Goal: Task Accomplishment & Management: Use online tool/utility

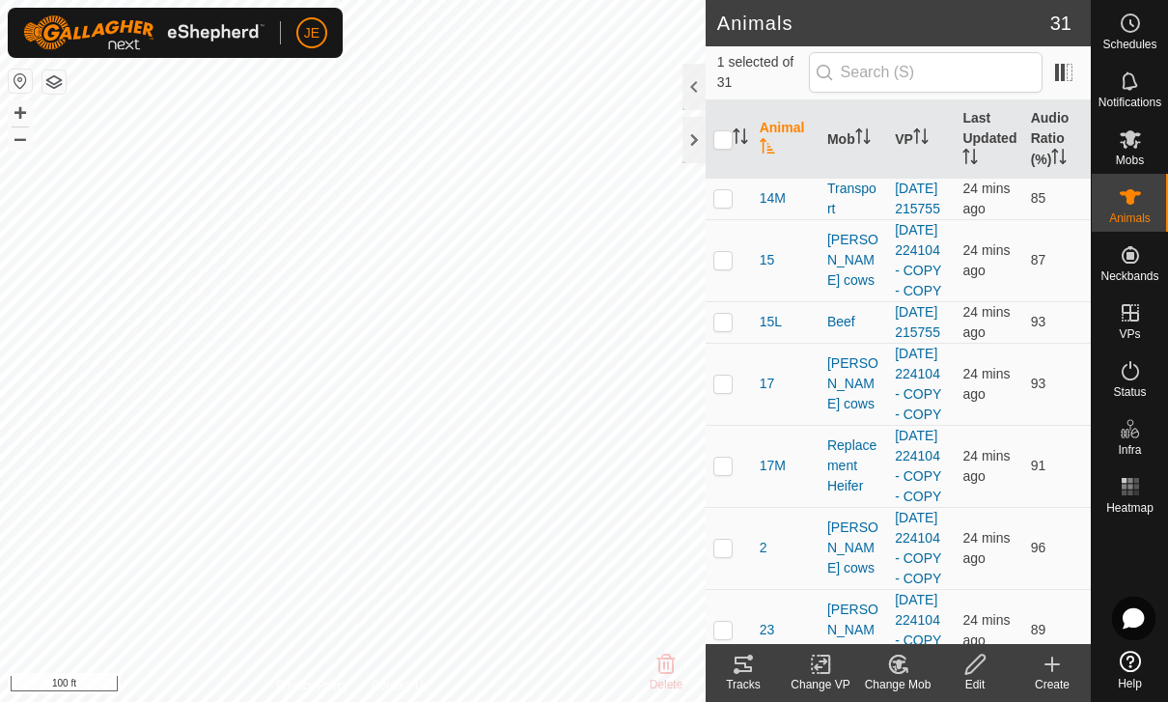
click at [753, 668] on icon at bounding box center [742, 663] width 23 height 23
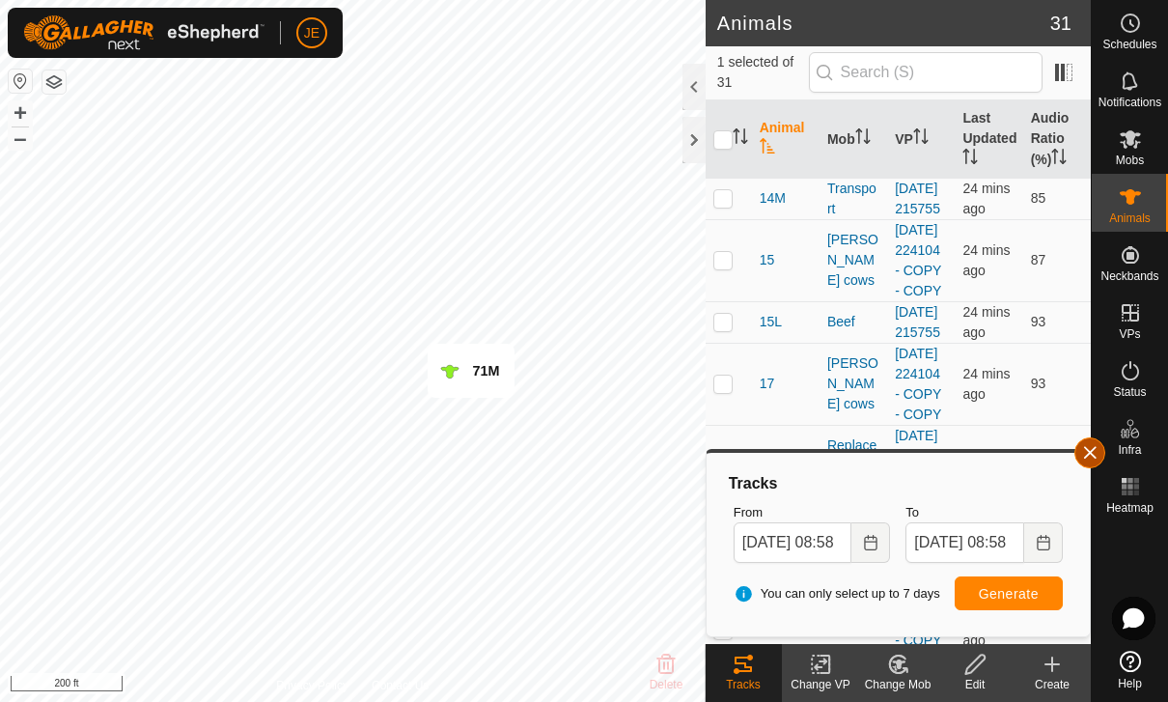
click at [1102, 447] on button "button" at bounding box center [1089, 452] width 31 height 31
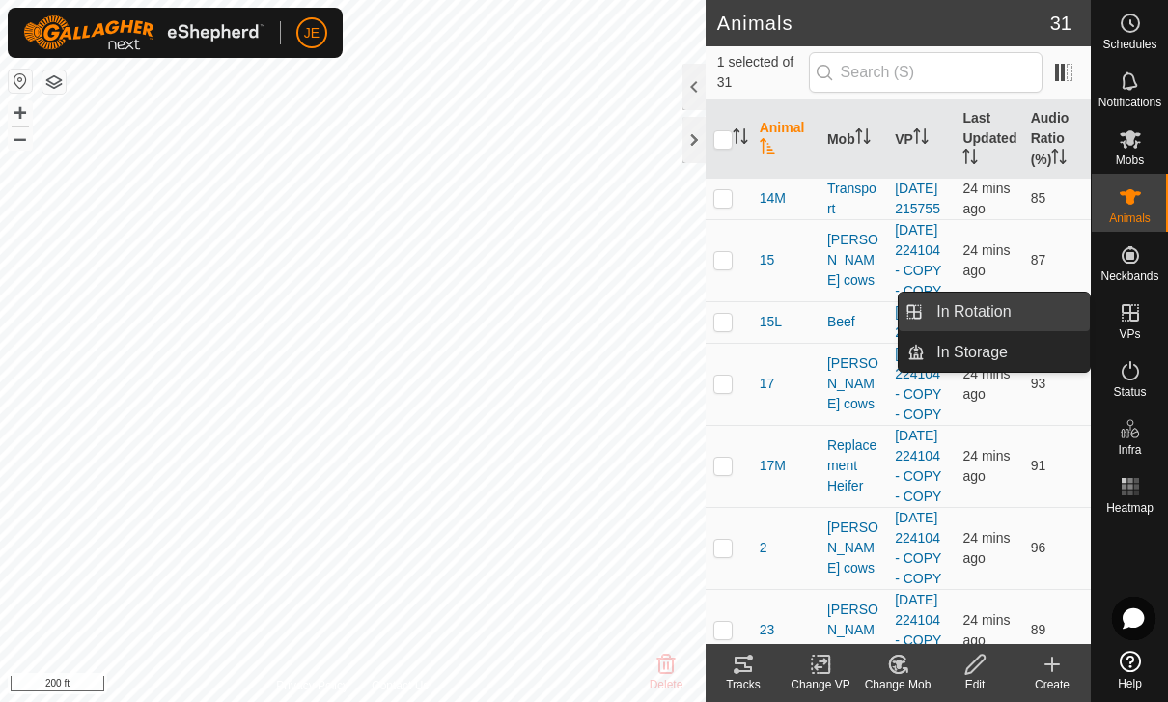
click at [1016, 312] on link "In Rotation" at bounding box center [1006, 311] width 165 height 39
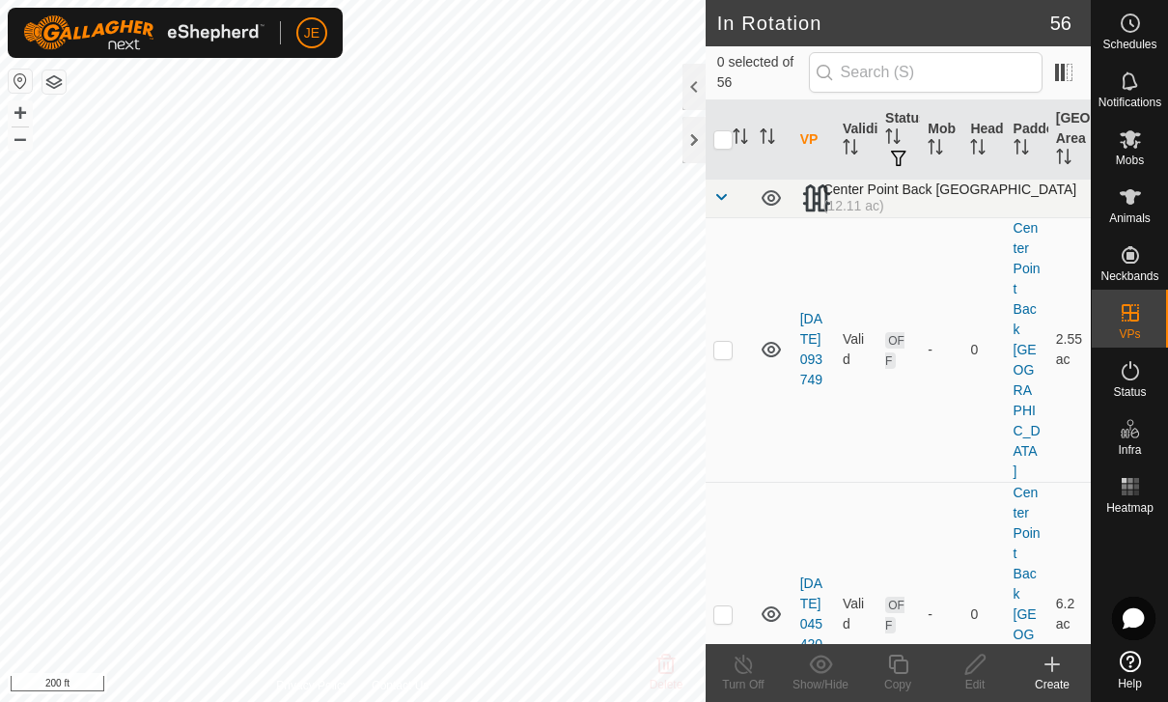
click at [721, 189] on span at bounding box center [720, 196] width 15 height 15
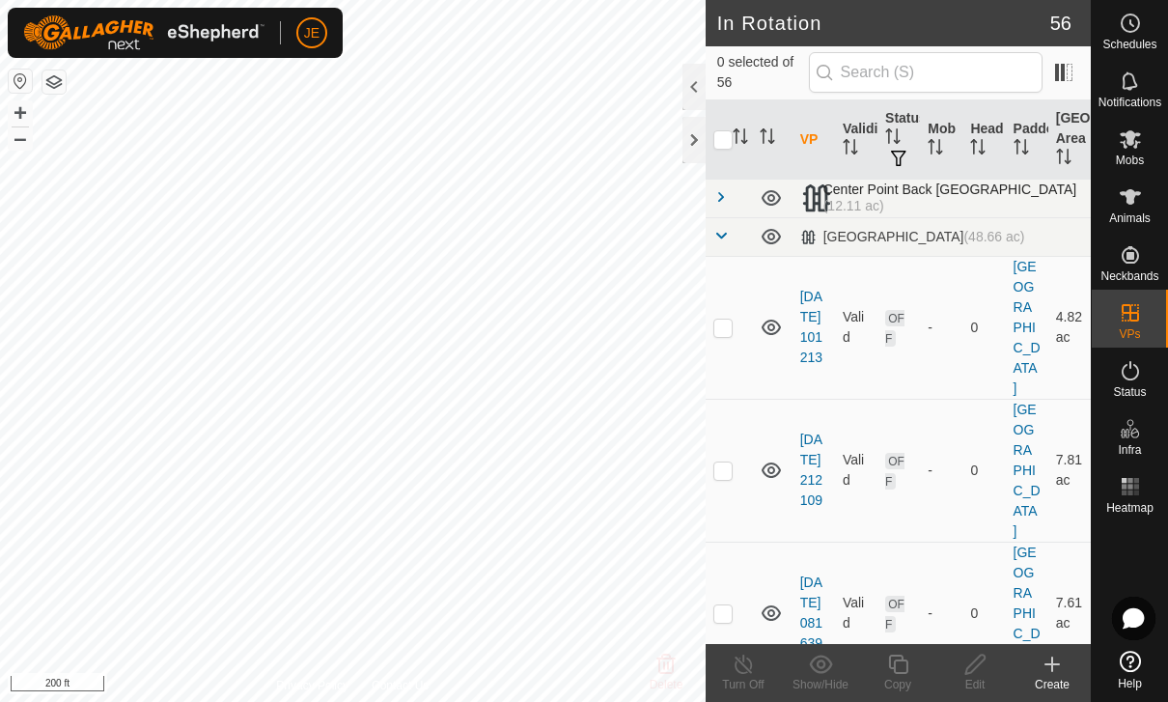
click at [721, 191] on span at bounding box center [720, 196] width 15 height 15
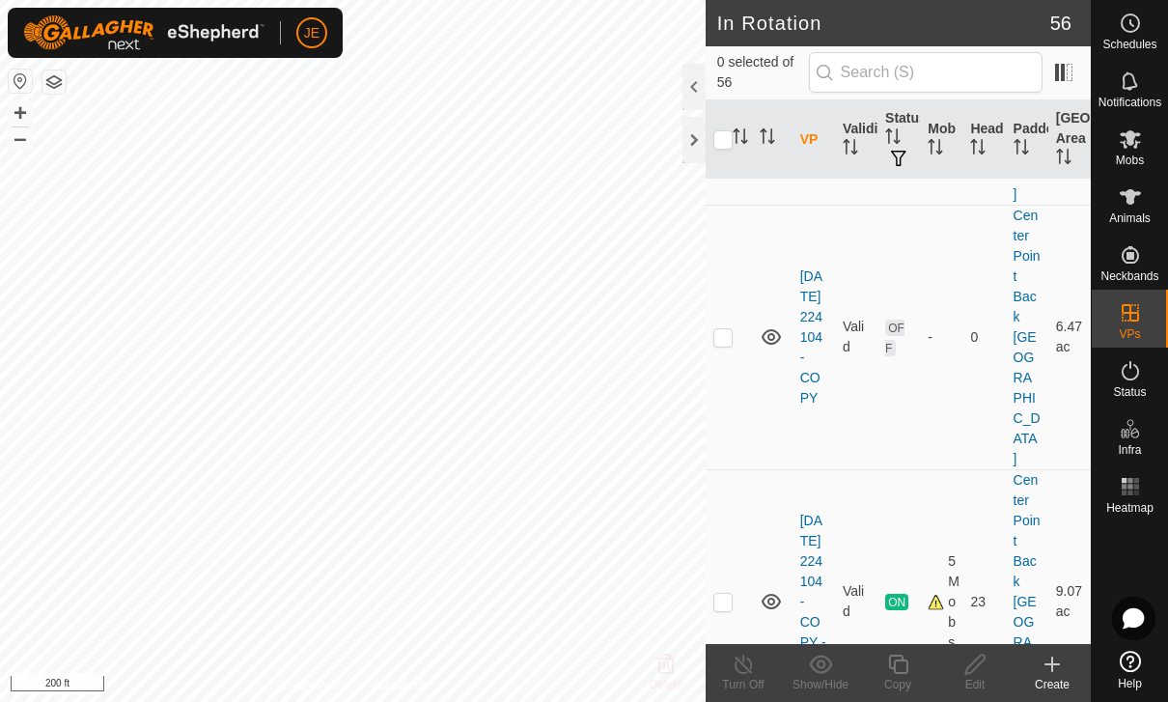
scroll to position [800, 0]
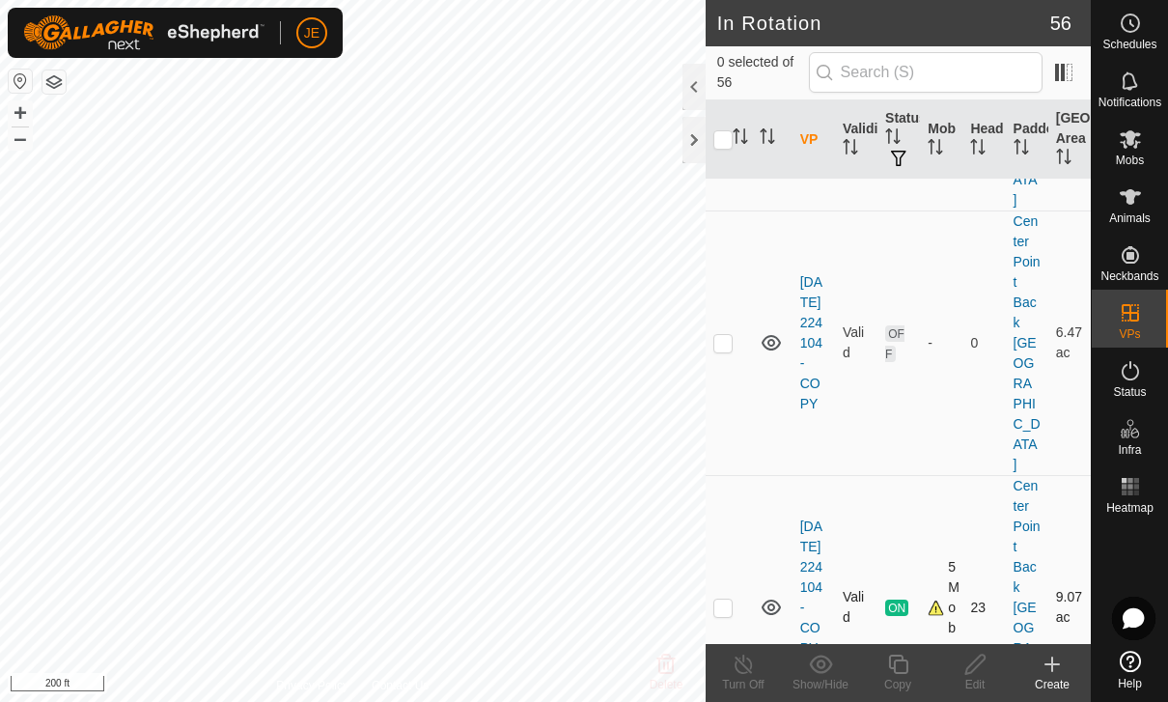
click at [728, 599] on p-checkbox at bounding box center [722, 606] width 19 height 15
checkbox input "true"
click at [912, 667] on copy-svg-icon at bounding box center [897, 663] width 77 height 23
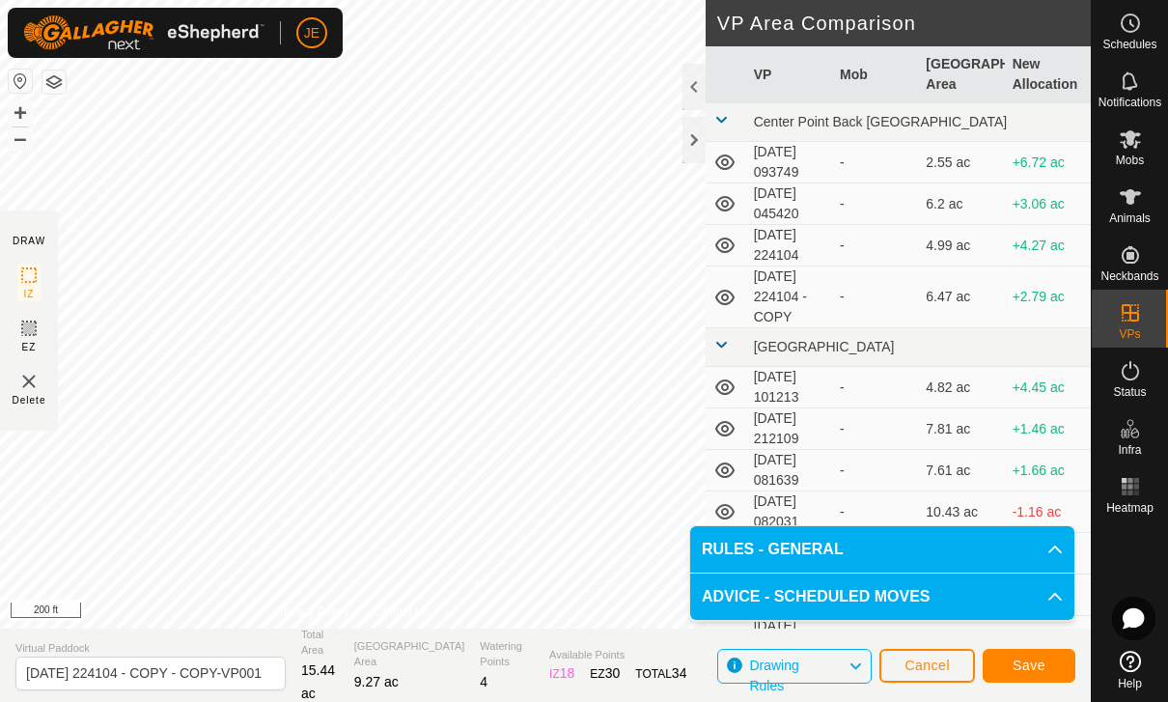
click at [1042, 664] on span "Save" at bounding box center [1028, 664] width 33 height 15
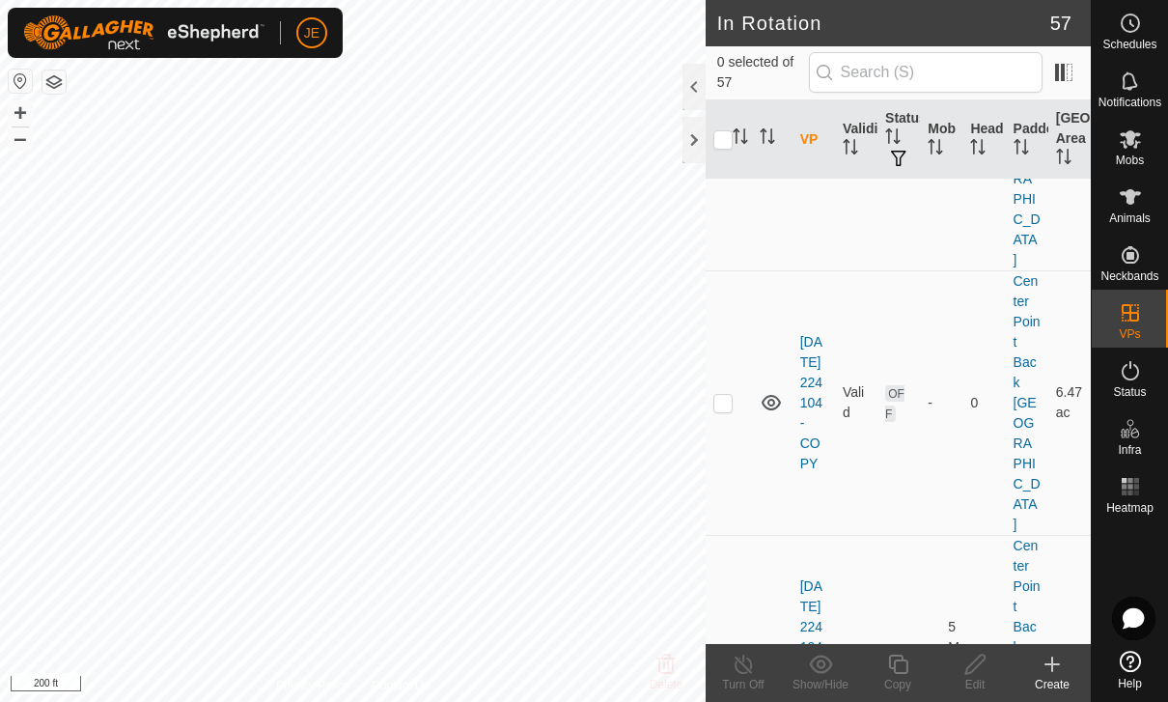
scroll to position [947, 0]
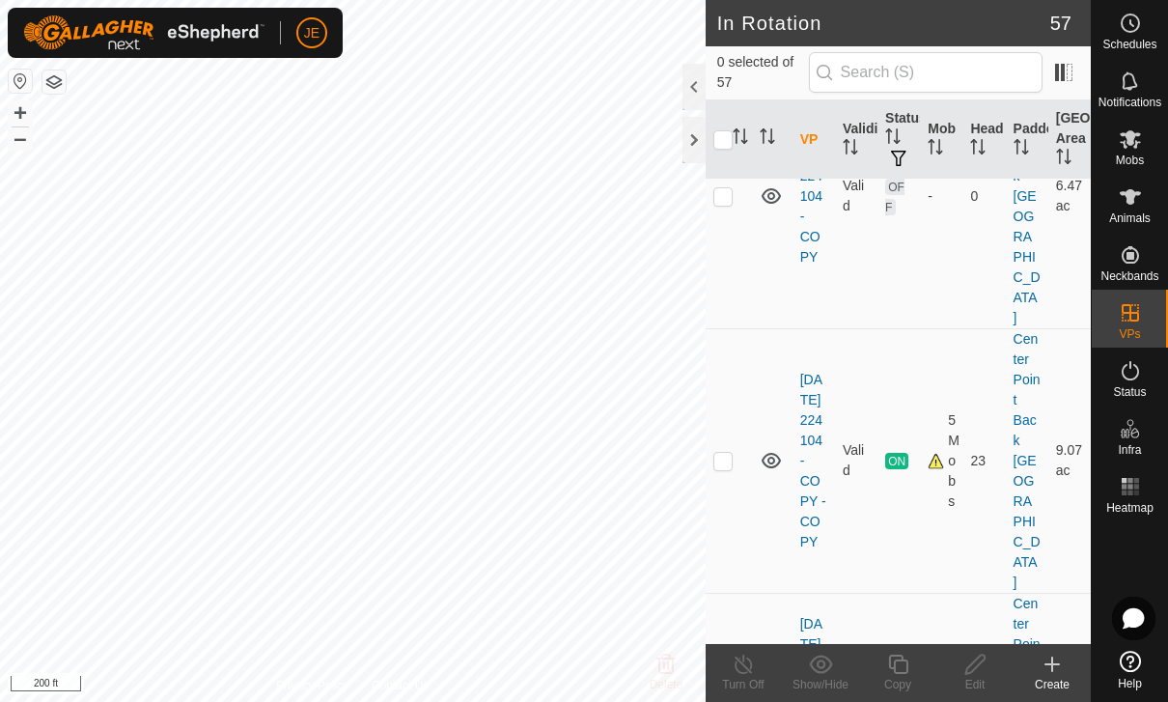
checkbox input "false"
click at [1137, 157] on span "Mobs" at bounding box center [1130, 160] width 28 height 12
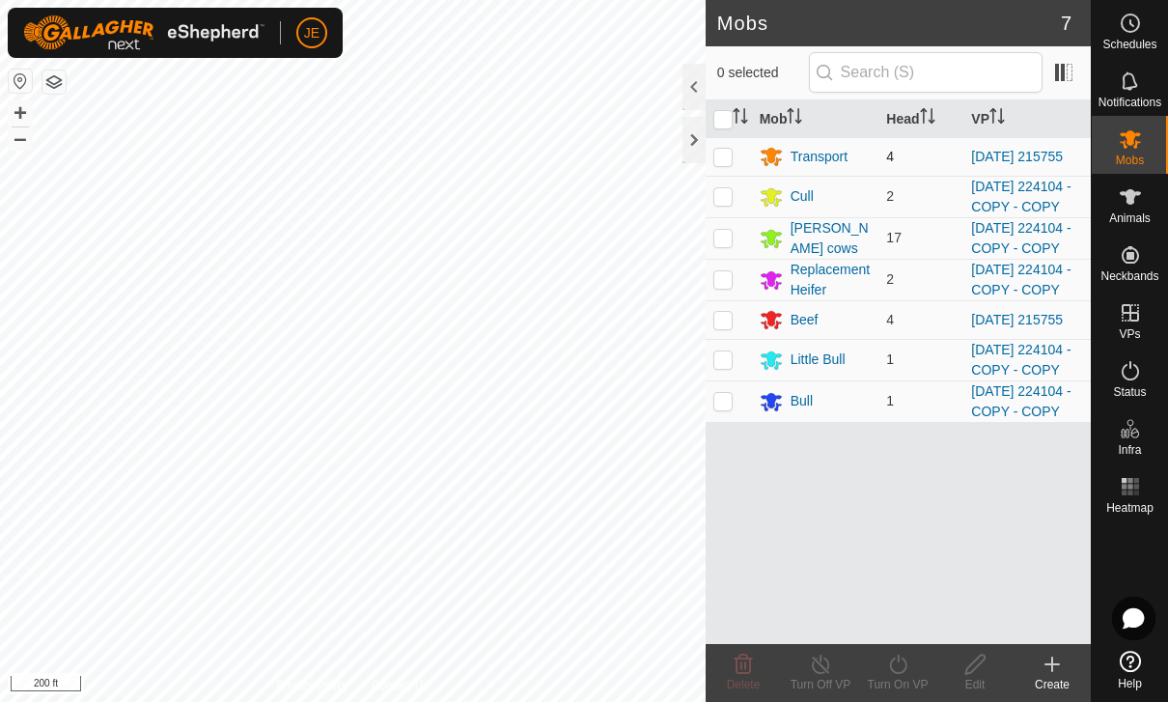
click at [730, 156] on p-checkbox at bounding box center [722, 156] width 19 height 15
click at [722, 148] on td at bounding box center [728, 156] width 46 height 39
click at [726, 161] on p-checkbox at bounding box center [722, 156] width 19 height 15
checkbox input "true"
click at [725, 204] on p-checkbox at bounding box center [722, 195] width 19 height 15
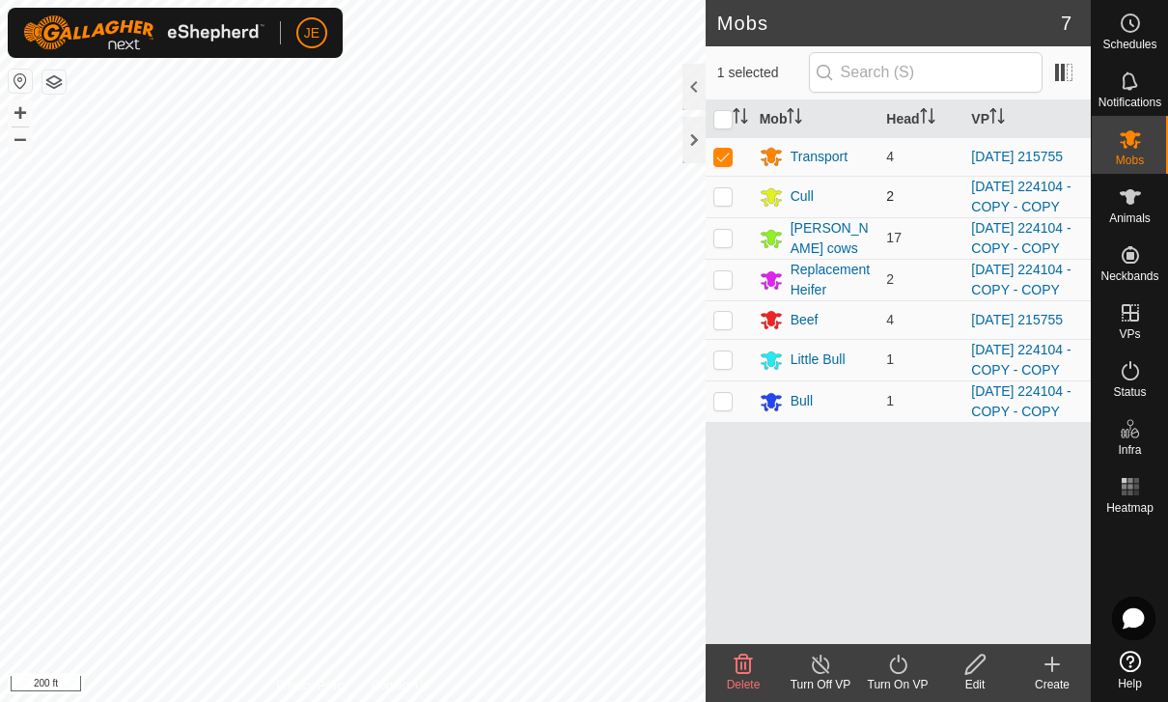
checkbox input "true"
click at [733, 166] on td at bounding box center [728, 156] width 46 height 39
checkbox input "false"
click at [736, 259] on td at bounding box center [728, 237] width 46 height 41
checkbox input "true"
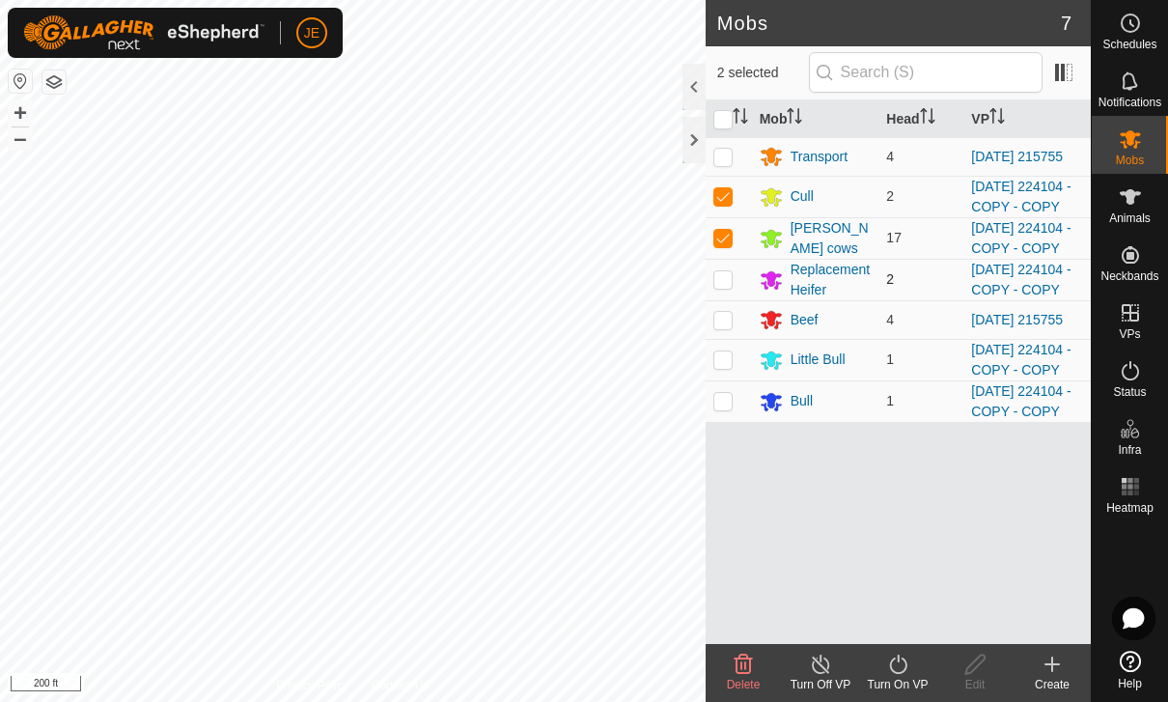
click at [729, 287] on p-checkbox at bounding box center [722, 278] width 19 height 15
checkbox input "true"
click at [731, 380] on td at bounding box center [728, 359] width 46 height 41
checkbox input "true"
click at [727, 408] on p-checkbox at bounding box center [722, 400] width 19 height 15
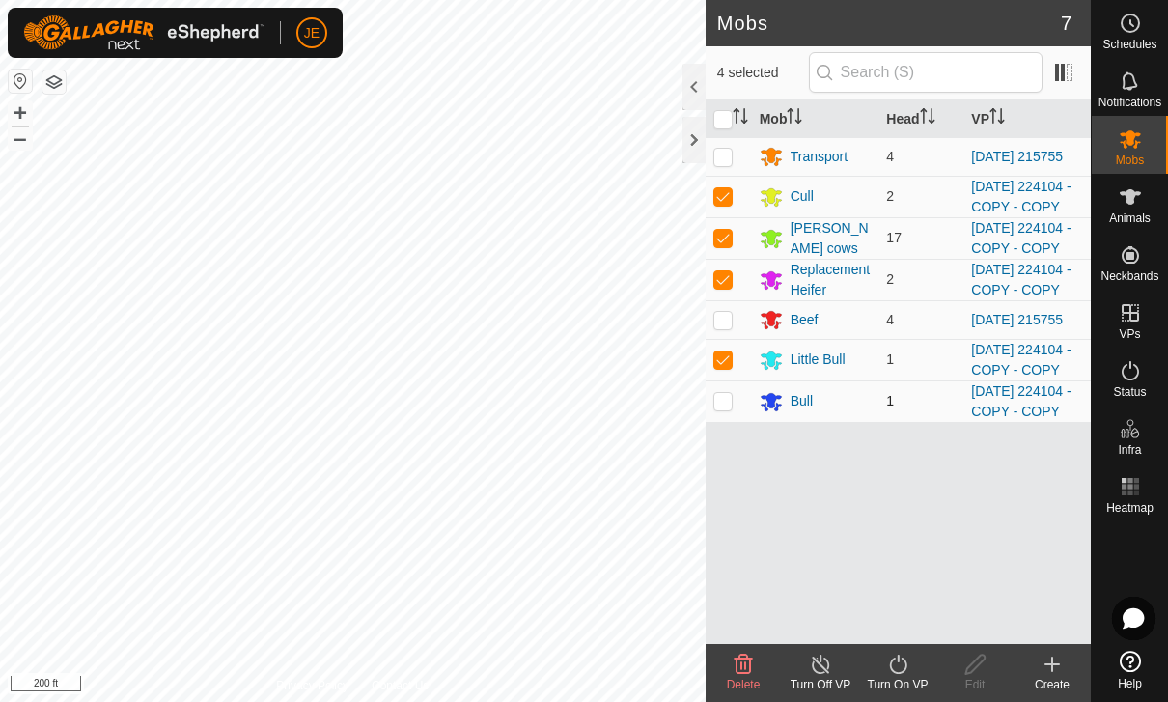
checkbox input "true"
click at [913, 671] on turn-on-svg-icon at bounding box center [897, 663] width 77 height 23
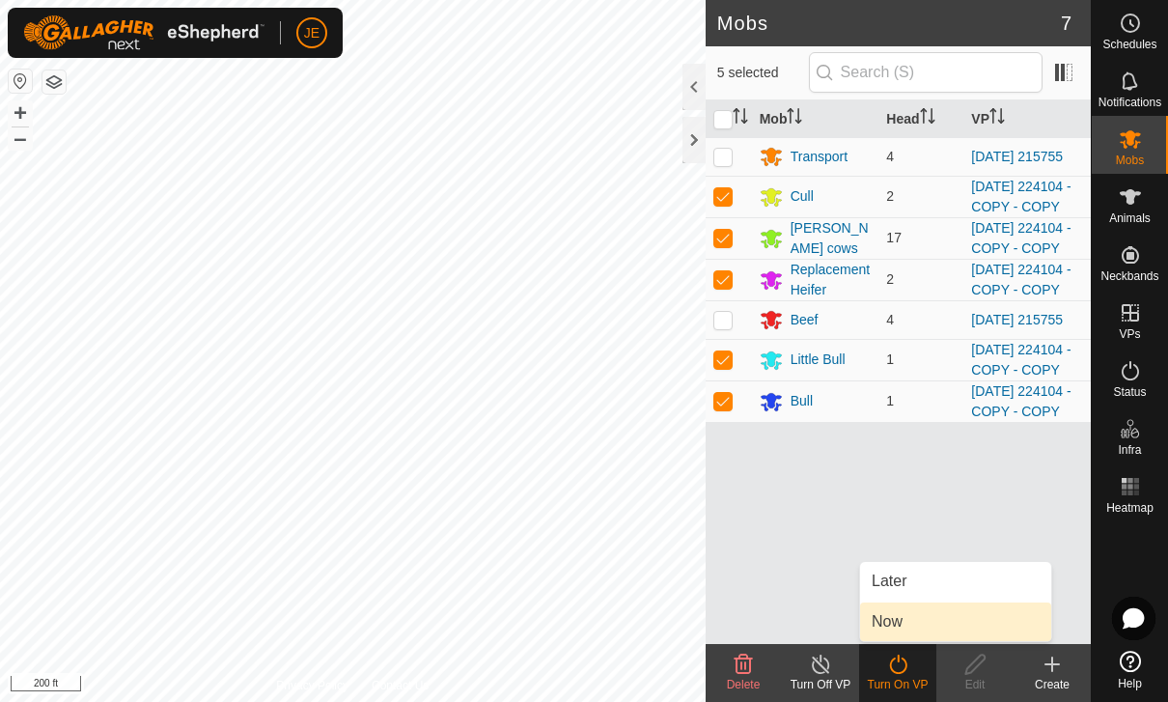
click at [901, 623] on span "Now" at bounding box center [886, 621] width 31 height 23
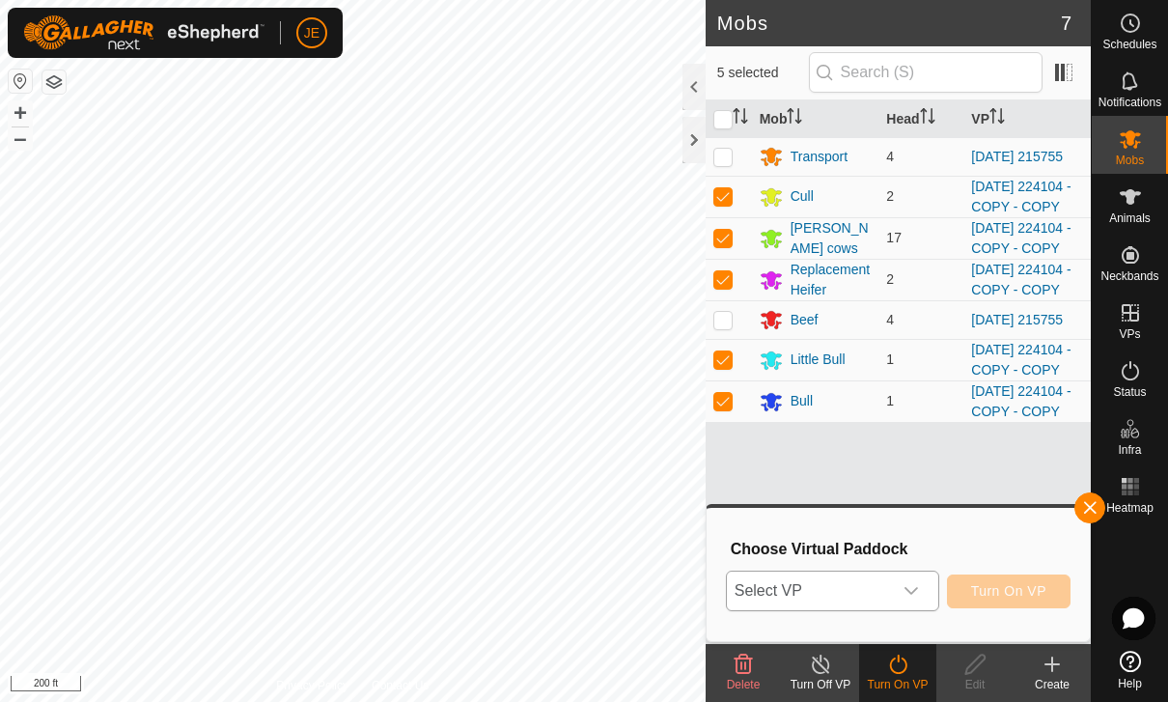
click at [908, 591] on icon "dropdown trigger" at bounding box center [911, 591] width 14 height 8
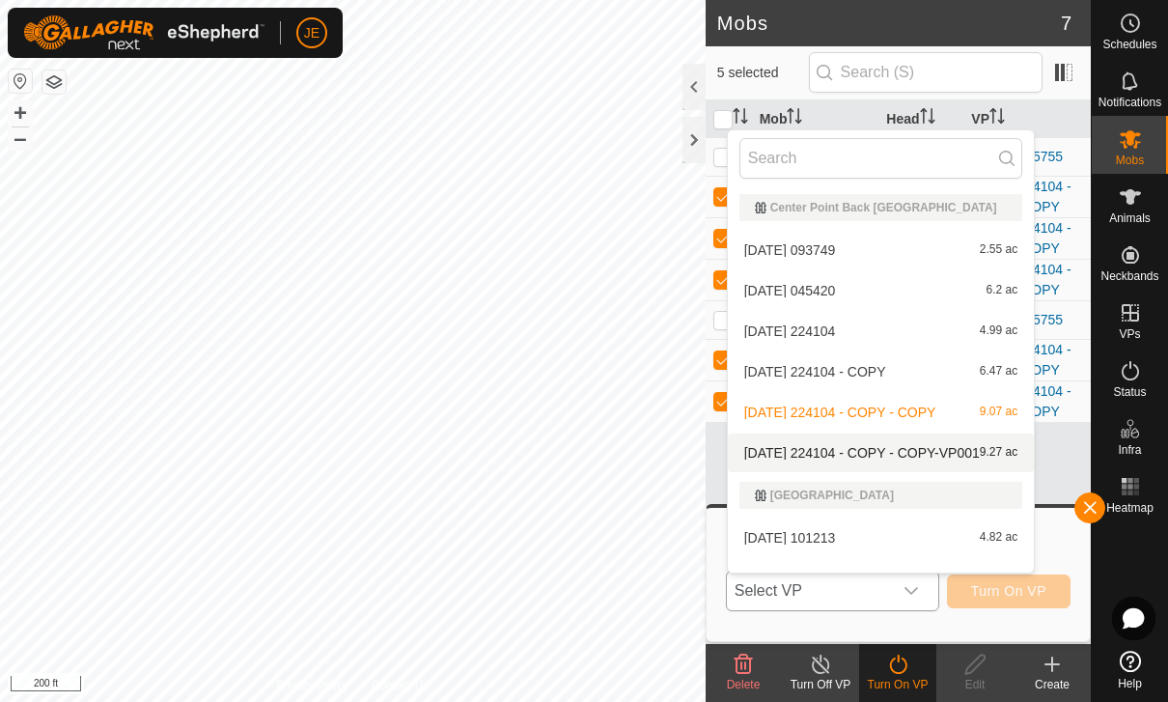
click at [952, 449] on span "[DATE] 224104 - COPY - COPY-VP001" at bounding box center [861, 453] width 235 height 14
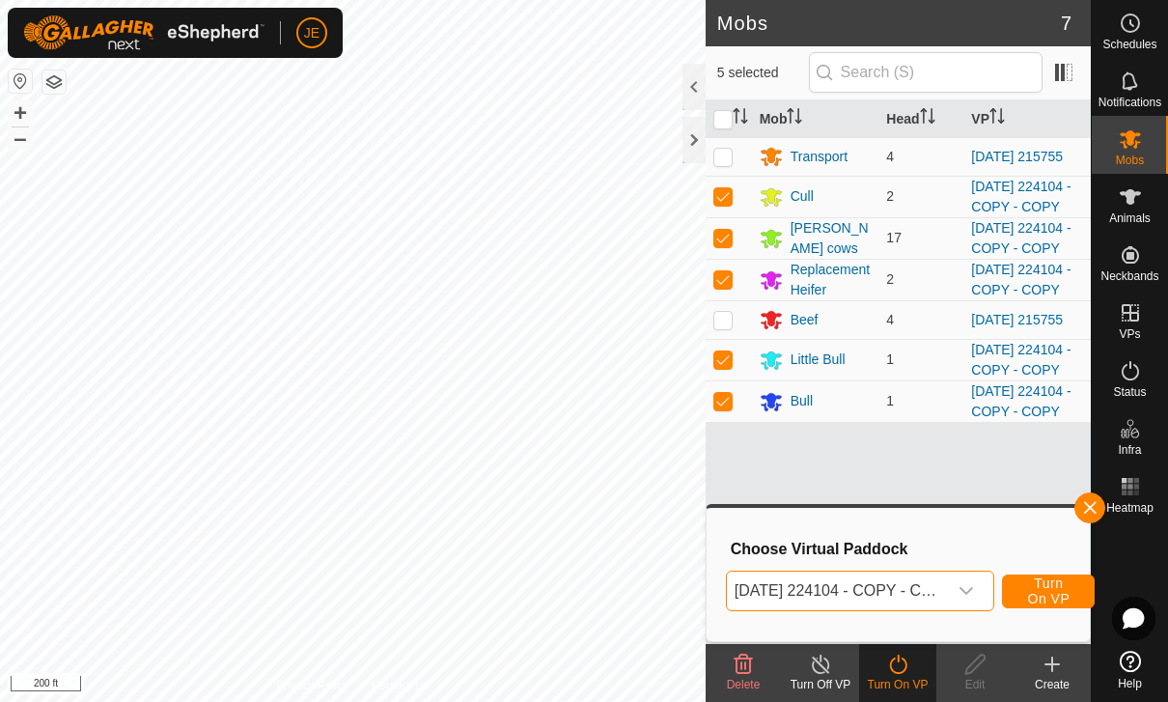
click at [1053, 582] on span "Turn On VP" at bounding box center [1048, 590] width 44 height 31
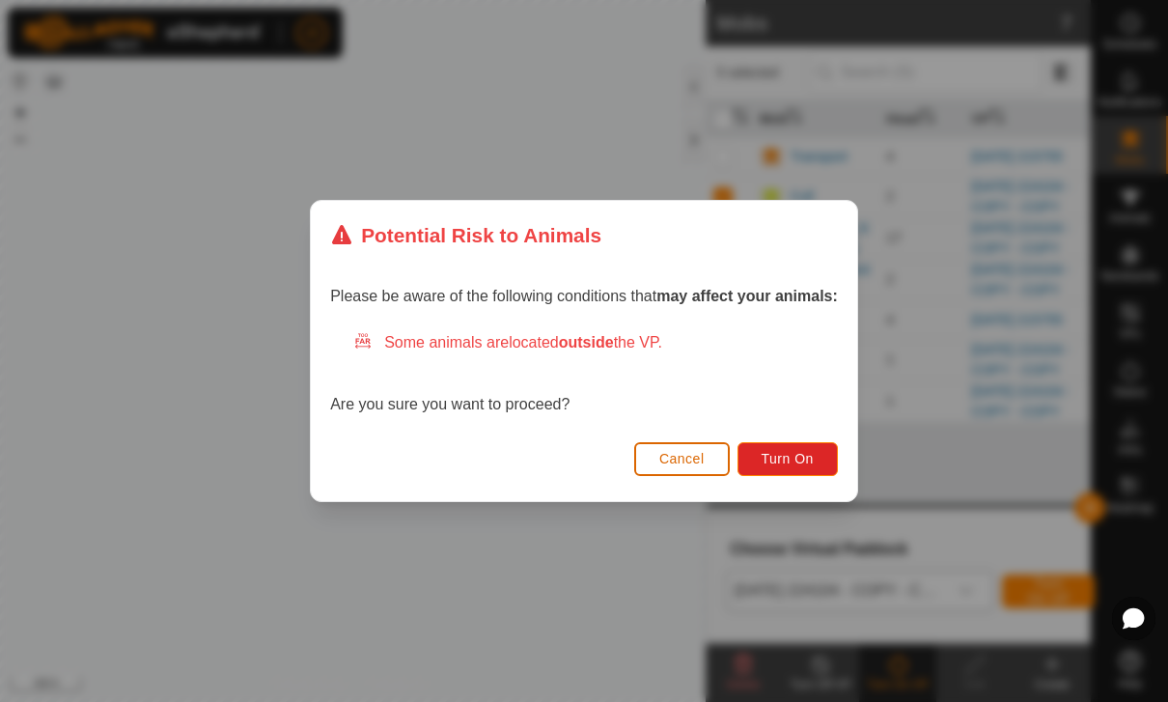
click at [798, 454] on span "Turn On" at bounding box center [787, 458] width 52 height 15
